Goal: Entertainment & Leisure: Consume media (video, audio)

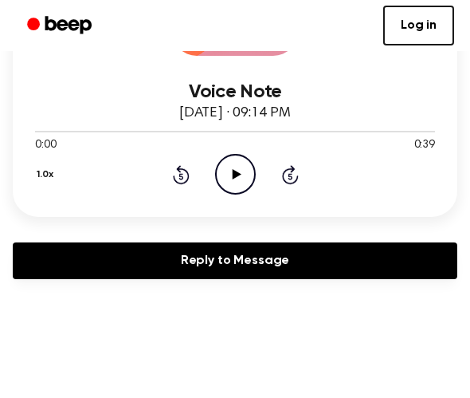
scroll to position [280, 0]
click at [241, 179] on icon "Play Audio" at bounding box center [235, 174] width 41 height 41
click at [241, 179] on icon "Pause Audio" at bounding box center [235, 174] width 41 height 41
click at [241, 179] on icon "Play Audio" at bounding box center [235, 174] width 41 height 41
click at [241, 179] on icon "Pause Audio" at bounding box center [235, 174] width 41 height 41
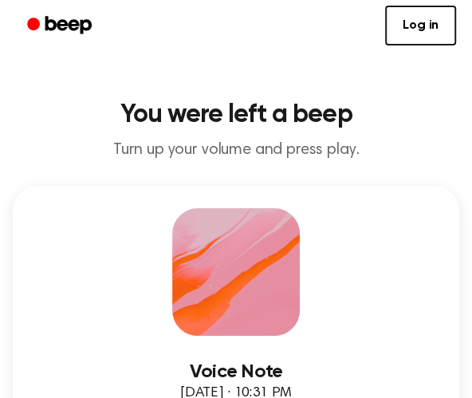
click at [148, 150] on p "Turn up your volume and press play." at bounding box center [236, 150] width 446 height 20
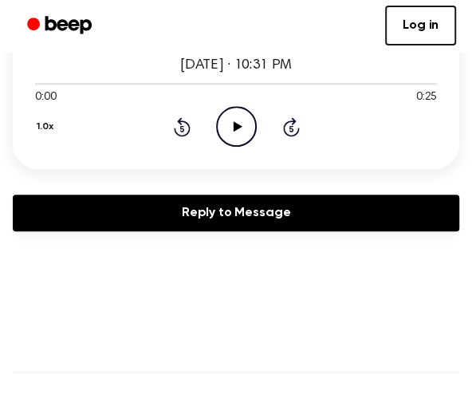
scroll to position [327, 0]
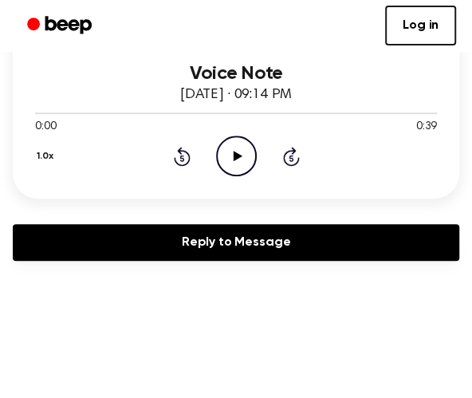
scroll to position [317, 0]
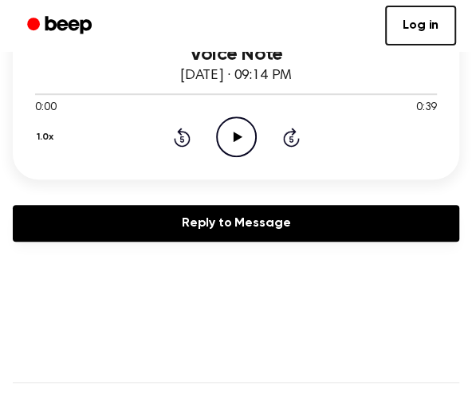
click at [228, 148] on icon "Play Audio" at bounding box center [236, 136] width 41 height 41
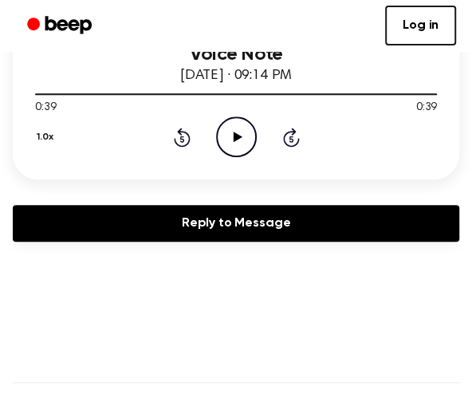
click at [237, 145] on icon "Play Audio" at bounding box center [236, 136] width 41 height 41
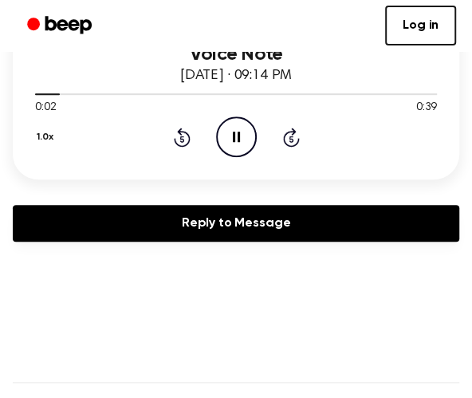
click at [184, 143] on icon at bounding box center [182, 136] width 17 height 19
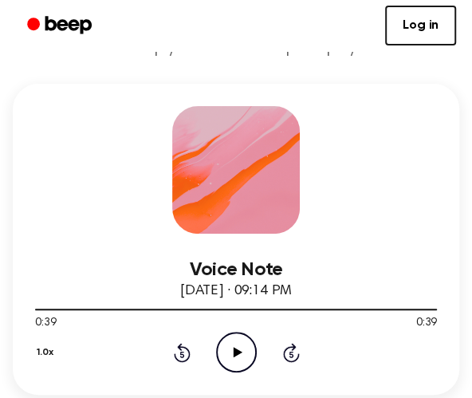
scroll to position [101, 0]
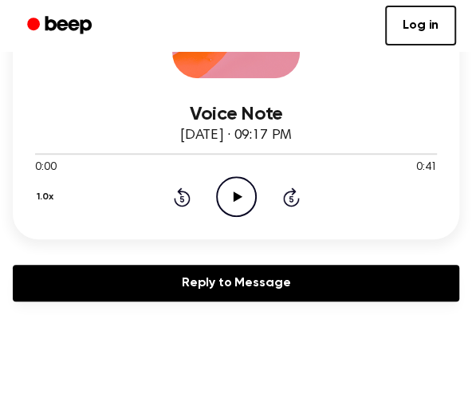
scroll to position [274, 0]
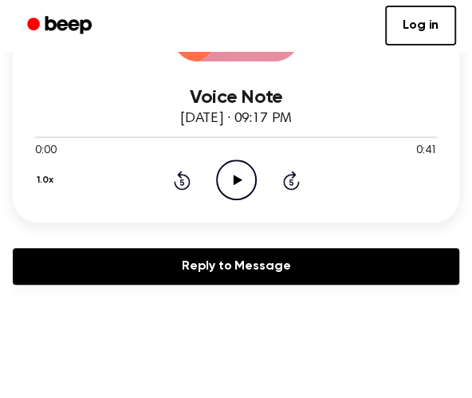
click at [219, 178] on icon "Play Audio" at bounding box center [236, 179] width 41 height 41
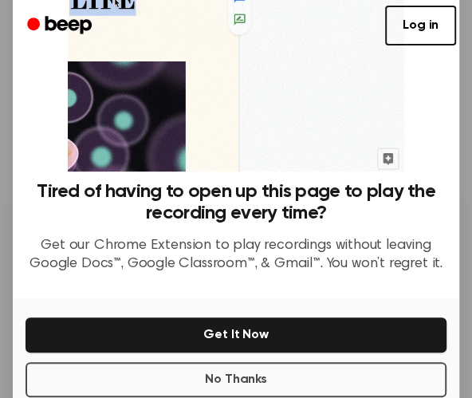
scroll to position [221, 0]
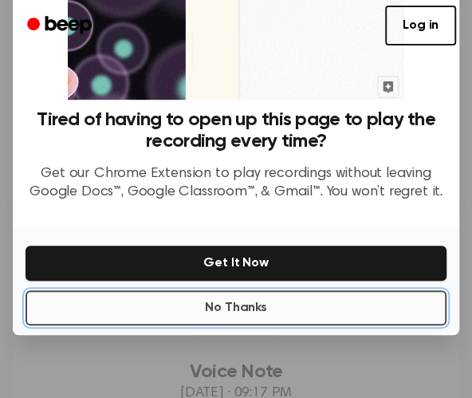
click at [150, 312] on button "No Thanks" at bounding box center [235, 307] width 421 height 35
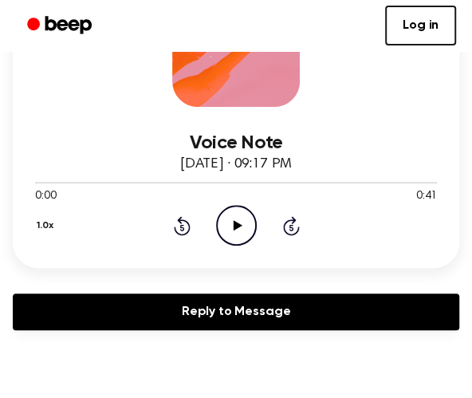
scroll to position [237, 0]
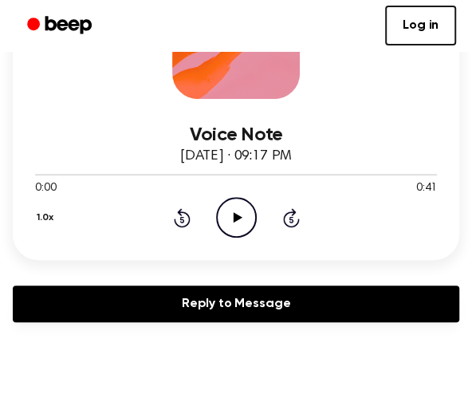
click at [229, 210] on icon "Play Audio" at bounding box center [236, 217] width 41 height 41
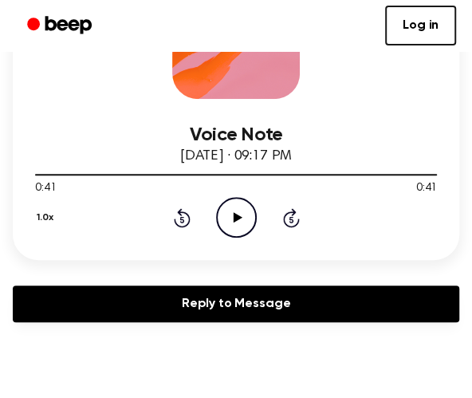
click at [225, 215] on icon "Play Audio" at bounding box center [236, 217] width 41 height 41
click at [243, 211] on icon "Play Audio" at bounding box center [236, 217] width 41 height 41
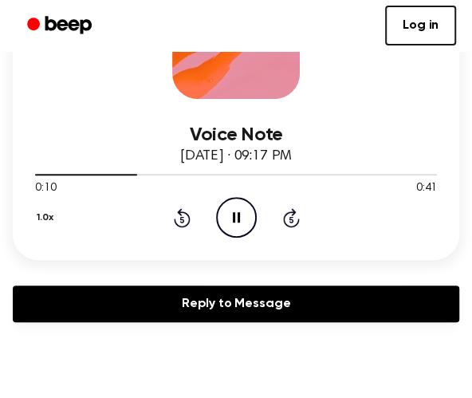
click at [228, 210] on icon "Pause Audio" at bounding box center [236, 217] width 41 height 41
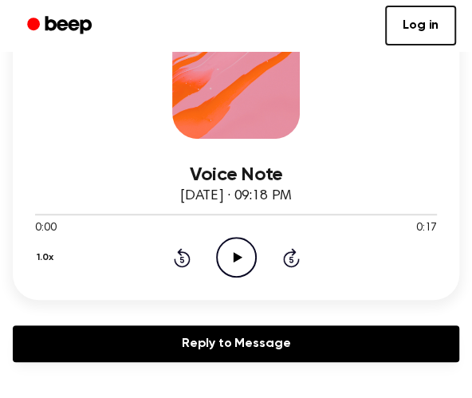
scroll to position [196, 0]
